Goal: Task Accomplishment & Management: Manage account settings

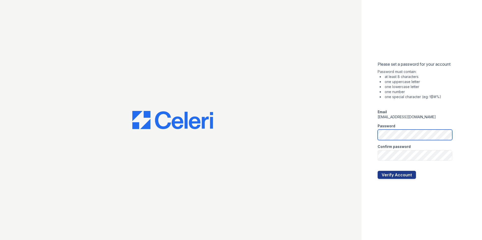
click at [377, 171] on button "Verify Account" at bounding box center [396, 175] width 38 height 8
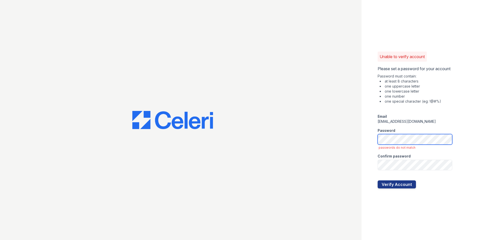
click at [377, 181] on button "Verify Account" at bounding box center [396, 185] width 38 height 8
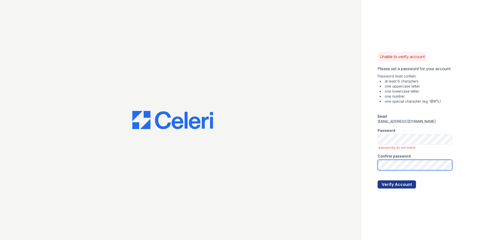
click at [377, 181] on button "Verify Account" at bounding box center [396, 185] width 38 height 8
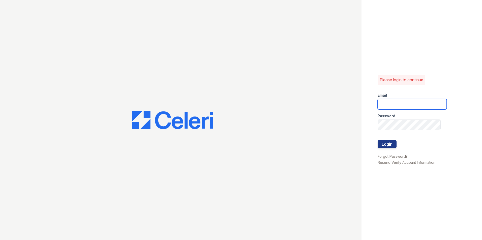
click at [389, 103] on input "email" at bounding box center [411, 104] width 69 height 11
click at [387, 147] on button "Login" at bounding box center [386, 144] width 19 height 8
click at [382, 107] on input "email" at bounding box center [411, 105] width 69 height 11
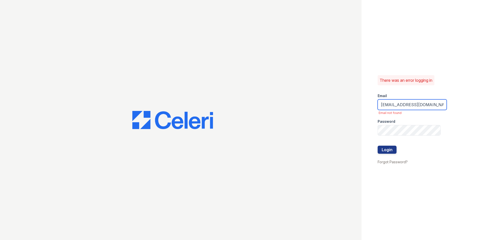
click at [377, 146] on button "Login" at bounding box center [386, 150] width 19 height 8
click at [430, 107] on input "tkusner@rushmorer.com," at bounding box center [411, 105] width 69 height 11
type input "[EMAIL_ADDRESS][DOMAIN_NAME]"
click at [377, 146] on button "Login" at bounding box center [386, 150] width 19 height 8
click at [386, 150] on button "Login" at bounding box center [386, 150] width 19 height 8
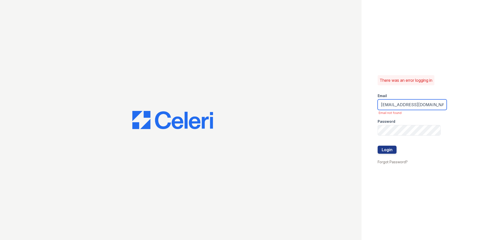
click at [418, 105] on input "[EMAIL_ADDRESS][DOMAIN_NAME]" at bounding box center [411, 105] width 69 height 11
type input "[EMAIL_ADDRESS][DOMAIN_NAME]"
click at [390, 148] on button "Login" at bounding box center [386, 150] width 19 height 8
click at [416, 105] on input "tkusner@rushmore.com" at bounding box center [411, 105] width 69 height 11
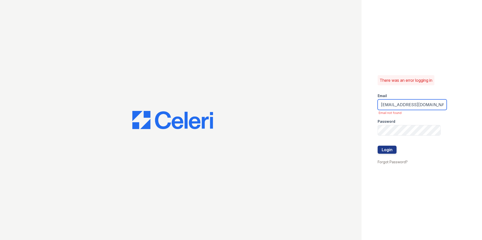
type input "tkusner@rushmoremgmt.com"
click at [392, 149] on button "Login" at bounding box center [386, 150] width 19 height 8
